Goal: Find contact information: Find contact information

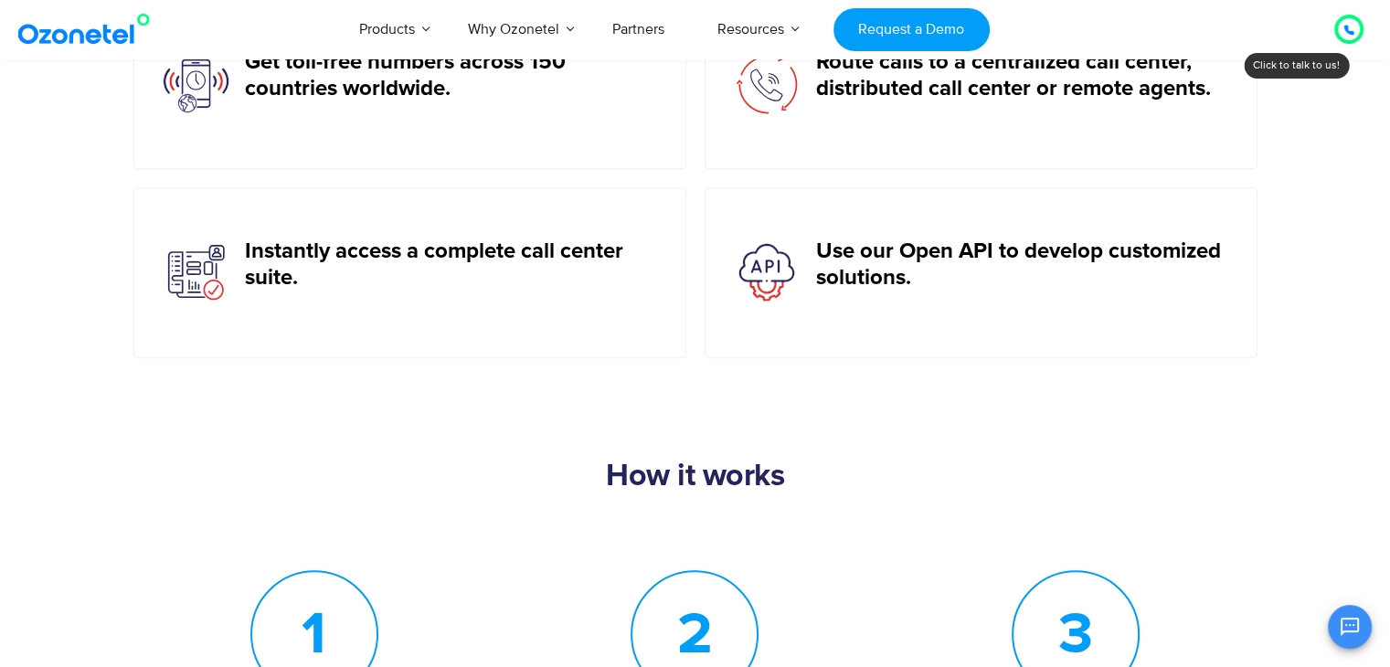
scroll to position [1188, 0]
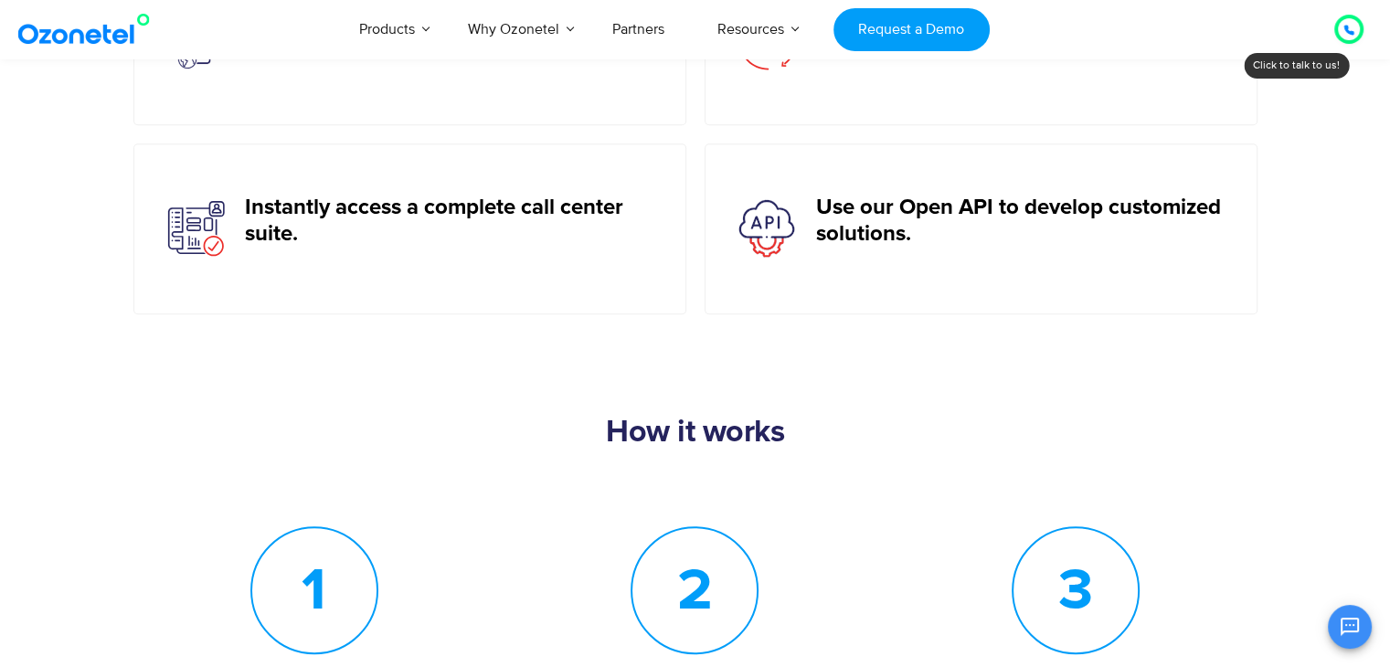
click at [1347, 26] on icon at bounding box center [1348, 30] width 9 height 9
click at [1338, 36] on div at bounding box center [1348, 29] width 29 height 29
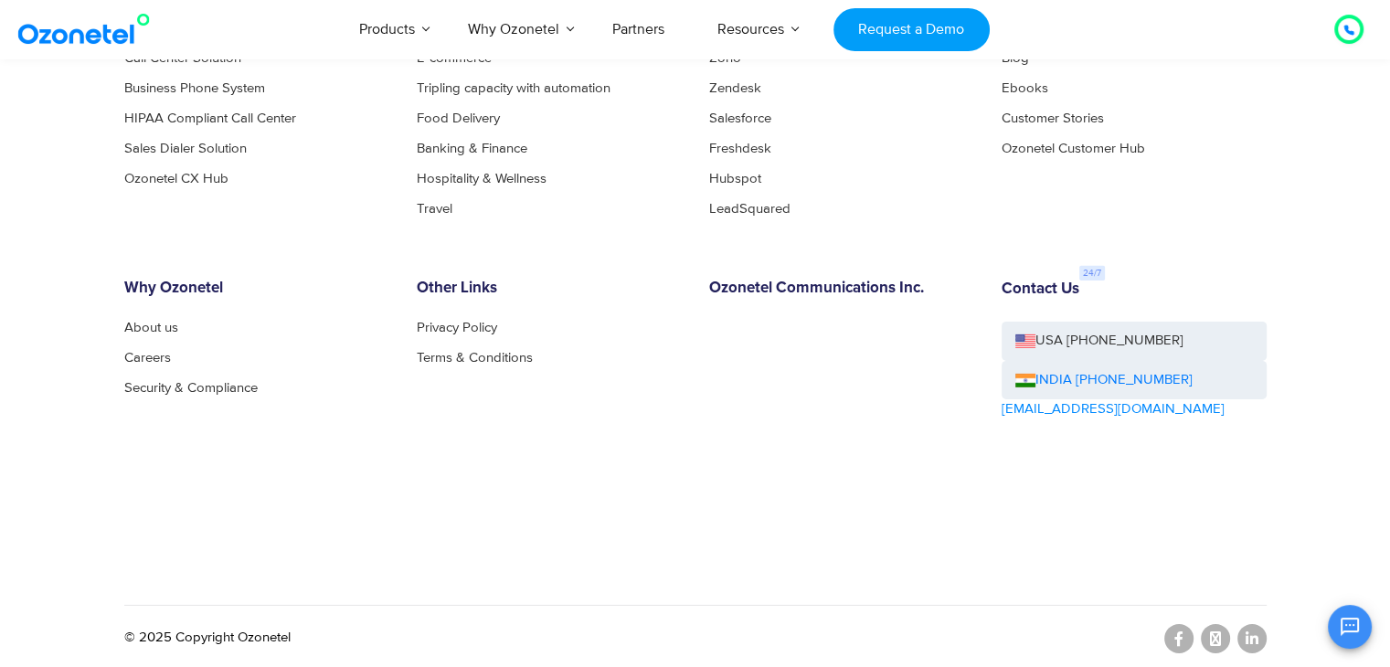
scroll to position [5621, 0]
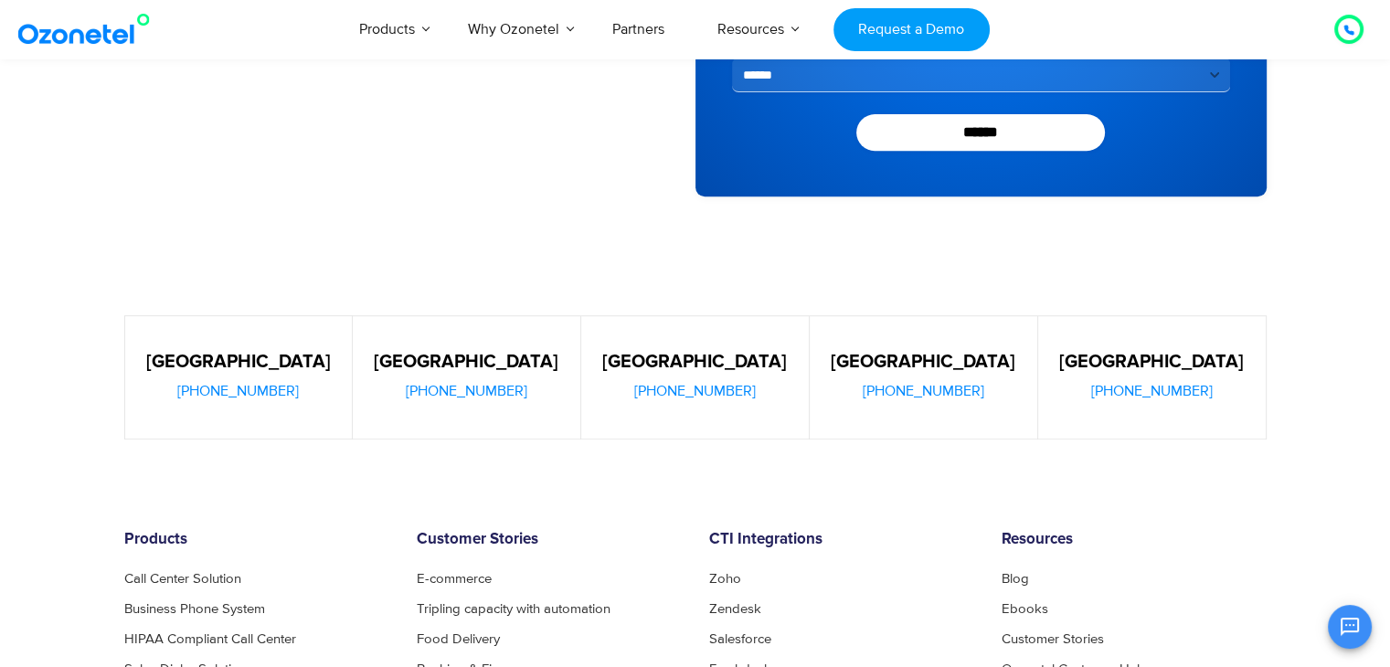
scroll to position [731, 0]
